Goal: Obtain resource: Obtain resource

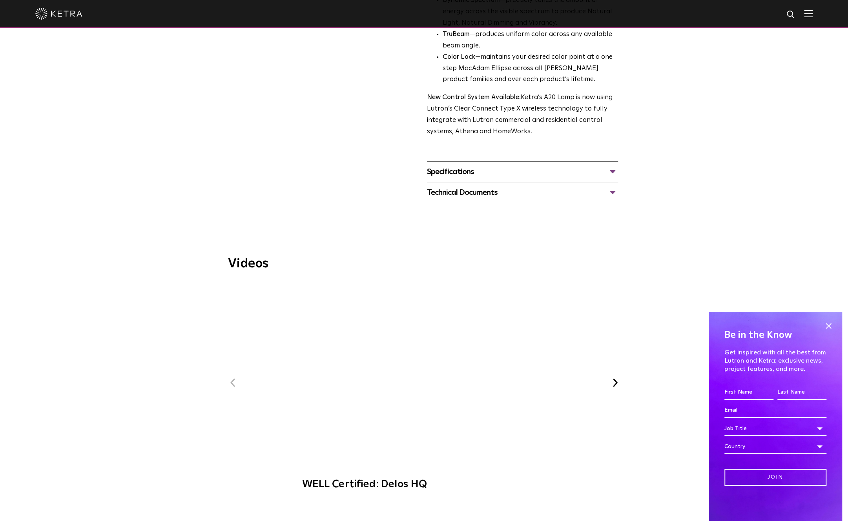
scroll to position [200, 0]
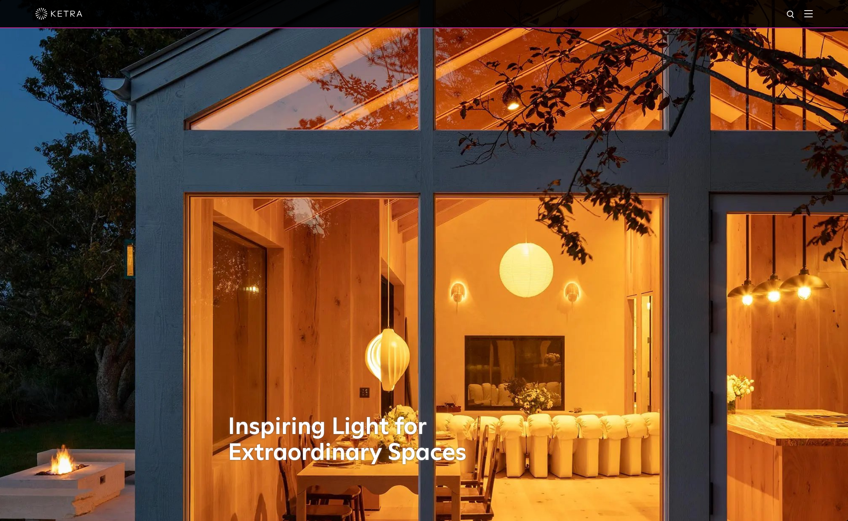
click at [812, 11] on img at bounding box center [808, 13] width 9 height 7
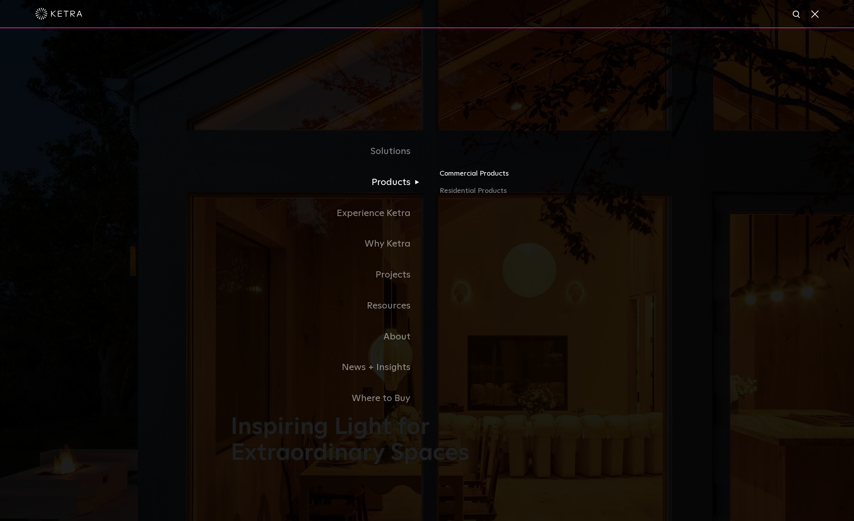
click at [475, 178] on link "Commercial Products" at bounding box center [531, 176] width 184 height 17
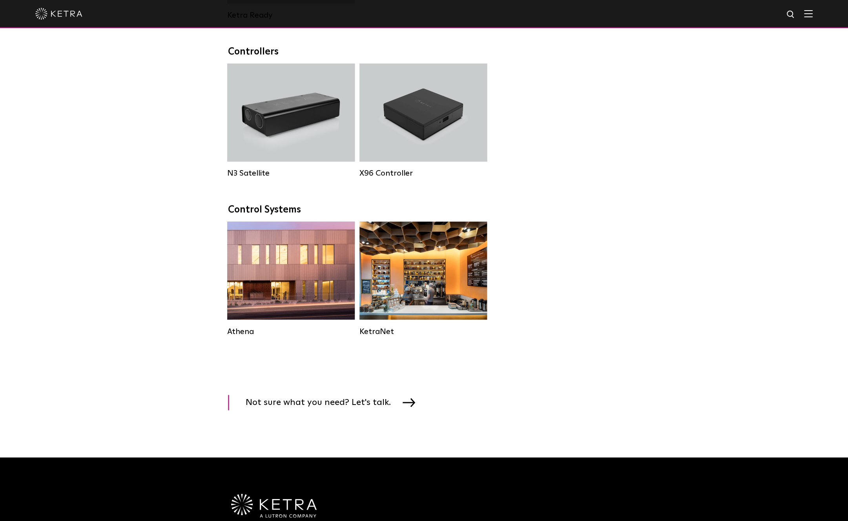
scroll to position [1059, 0]
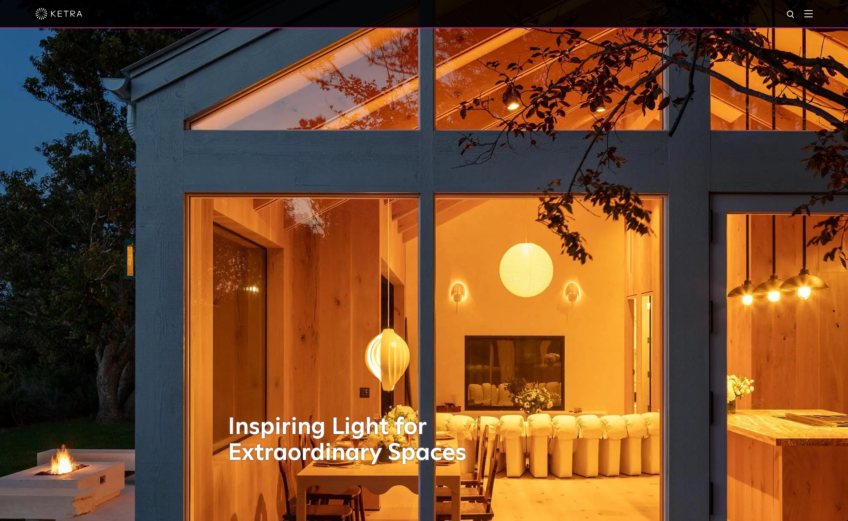
click at [809, 13] on div at bounding box center [423, 13] width 777 height 27
click at [812, 13] on img at bounding box center [808, 13] width 9 height 7
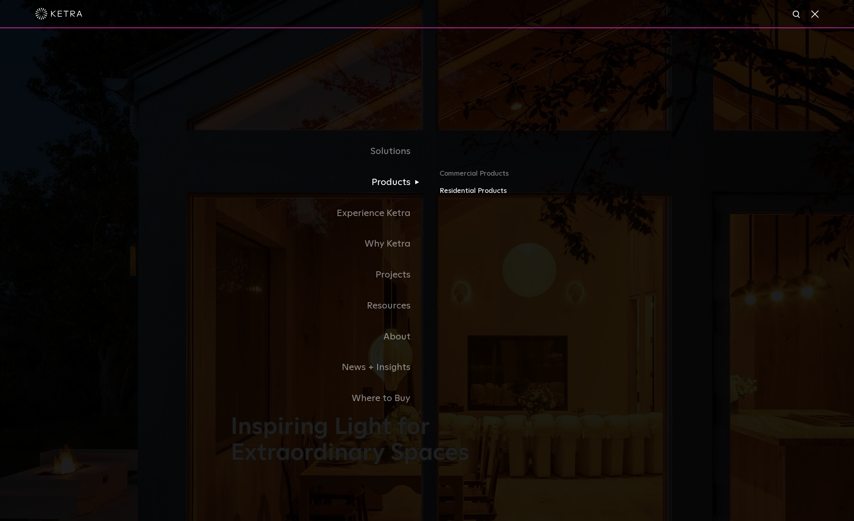
click at [473, 194] on link "Residential Products" at bounding box center [531, 191] width 184 height 11
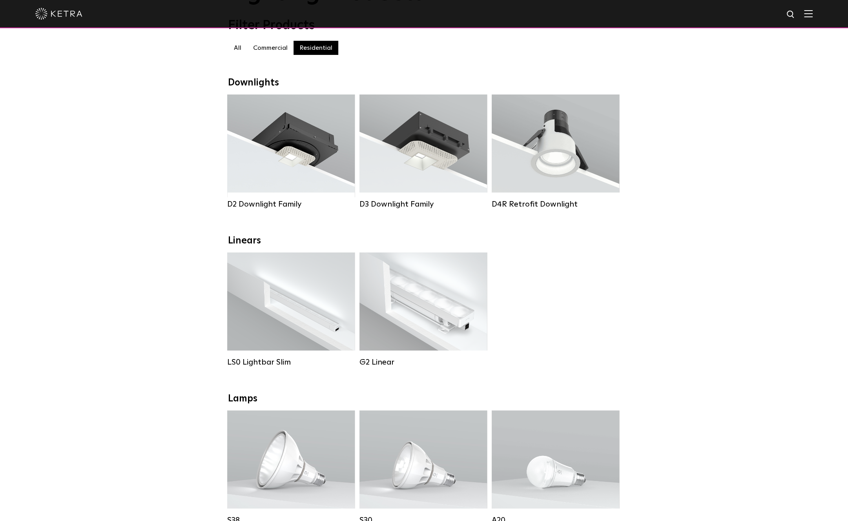
scroll to position [157, 0]
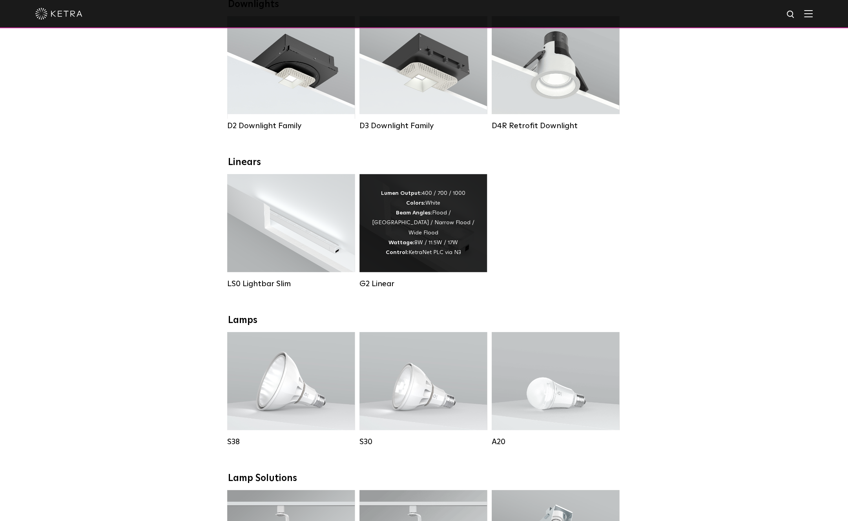
click at [423, 222] on div "Lumen Output: 400 / 700 / 1000 Colors: White Beam Angles: Flood / [GEOGRAPHIC_D…" at bounding box center [423, 223] width 104 height 69
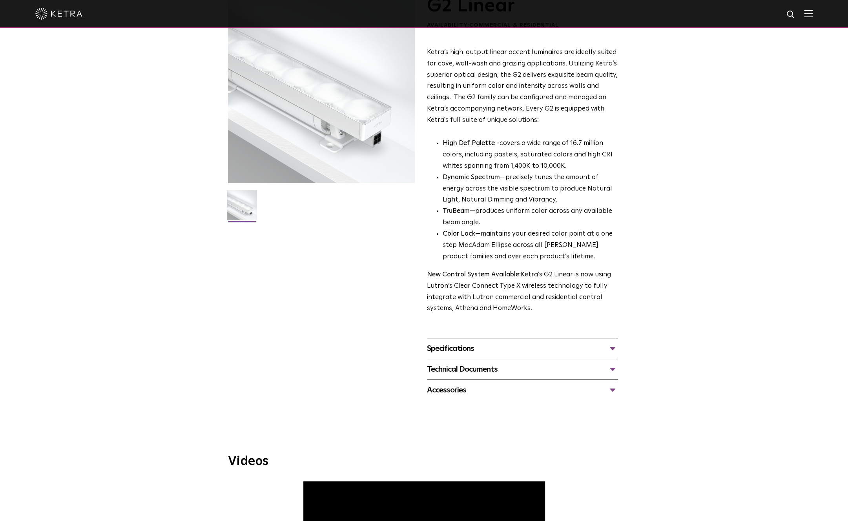
scroll to position [78, 0]
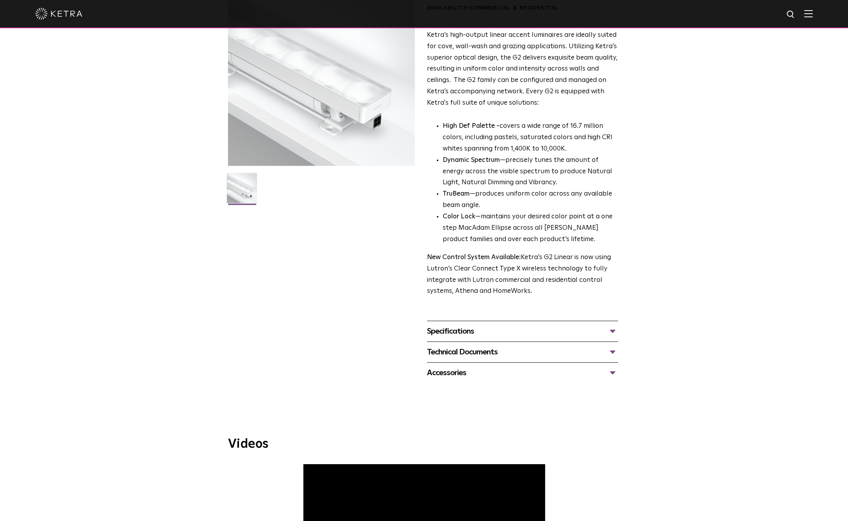
click at [614, 352] on div "Technical Documents" at bounding box center [522, 352] width 191 height 13
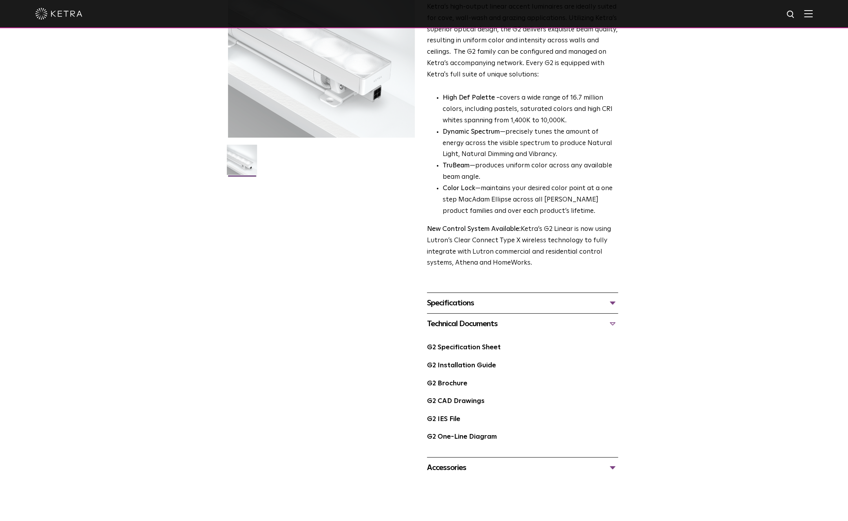
scroll to position [157, 0]
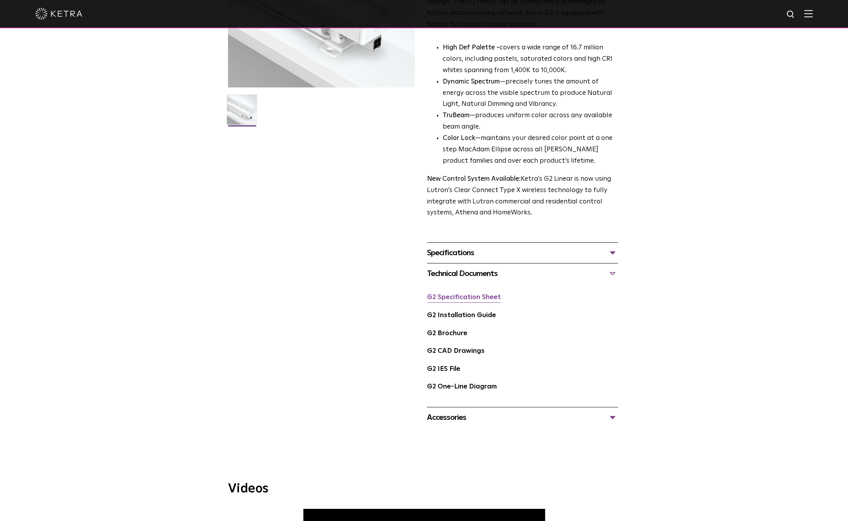
click at [463, 298] on link "G2 Specification Sheet" at bounding box center [464, 297] width 74 height 7
